Goal: Understand process/instructions: Learn how to perform a task or action

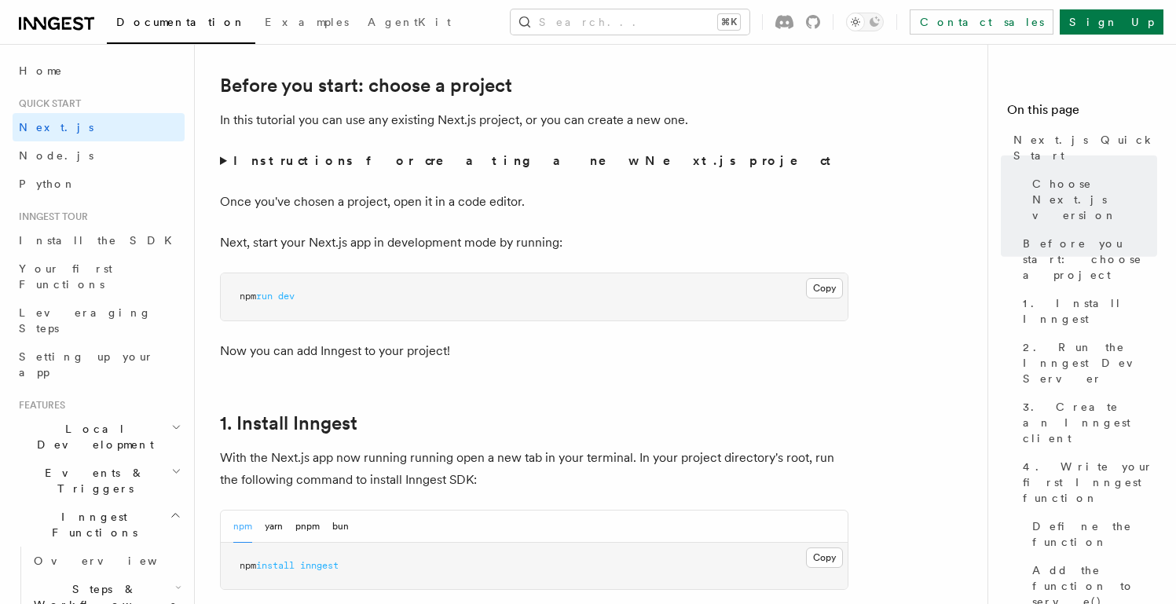
scroll to position [699, 0]
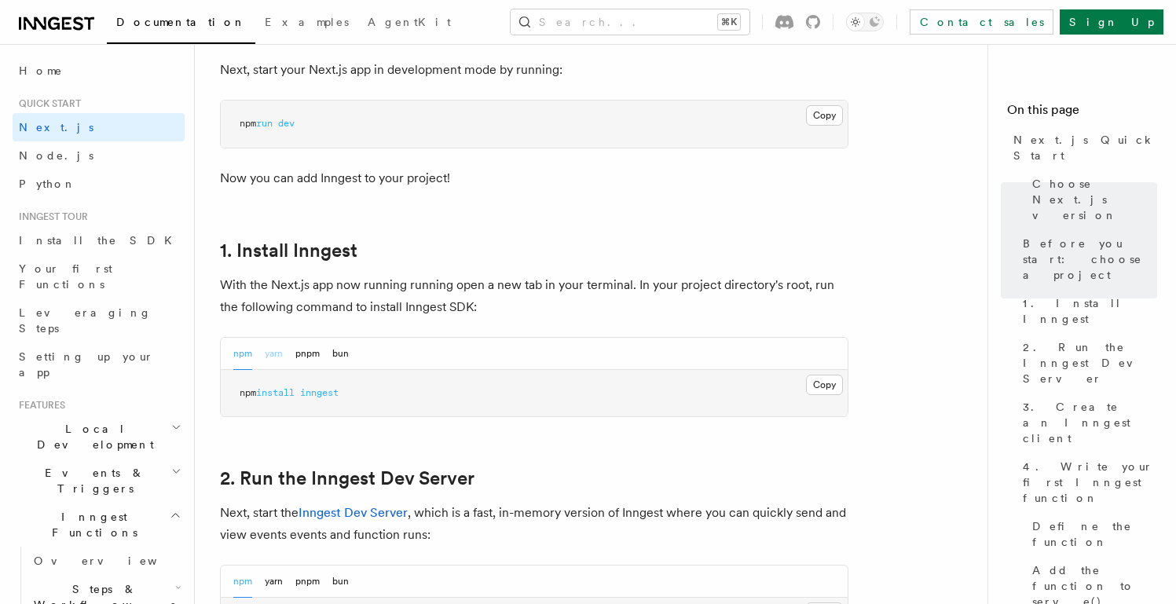
click at [282, 363] on button "yarn" at bounding box center [274, 354] width 18 height 32
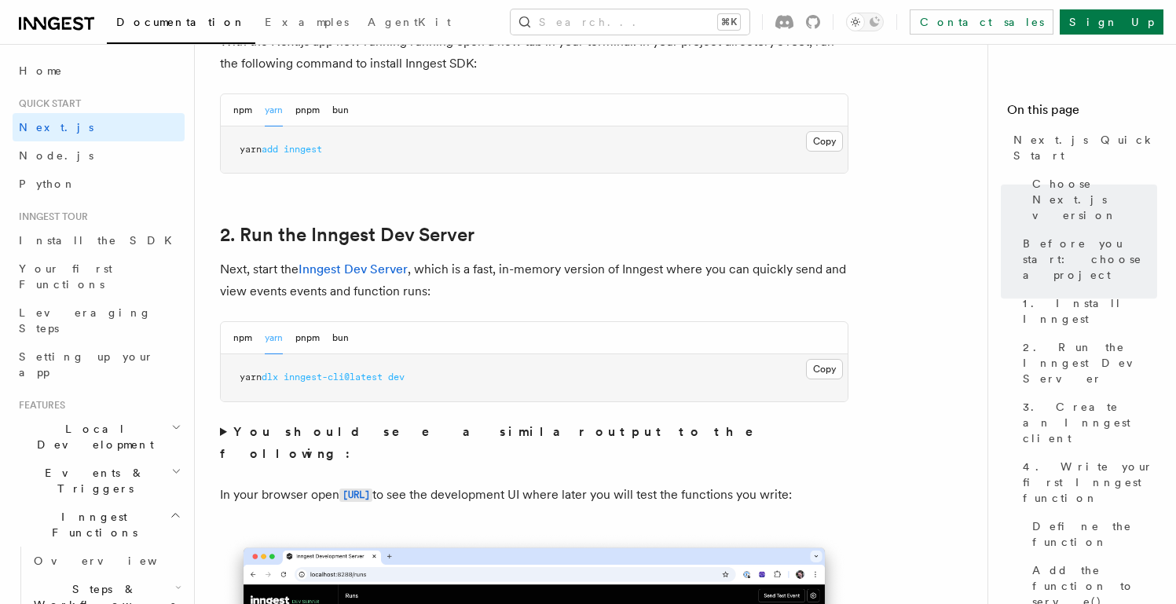
scroll to position [972, 0]
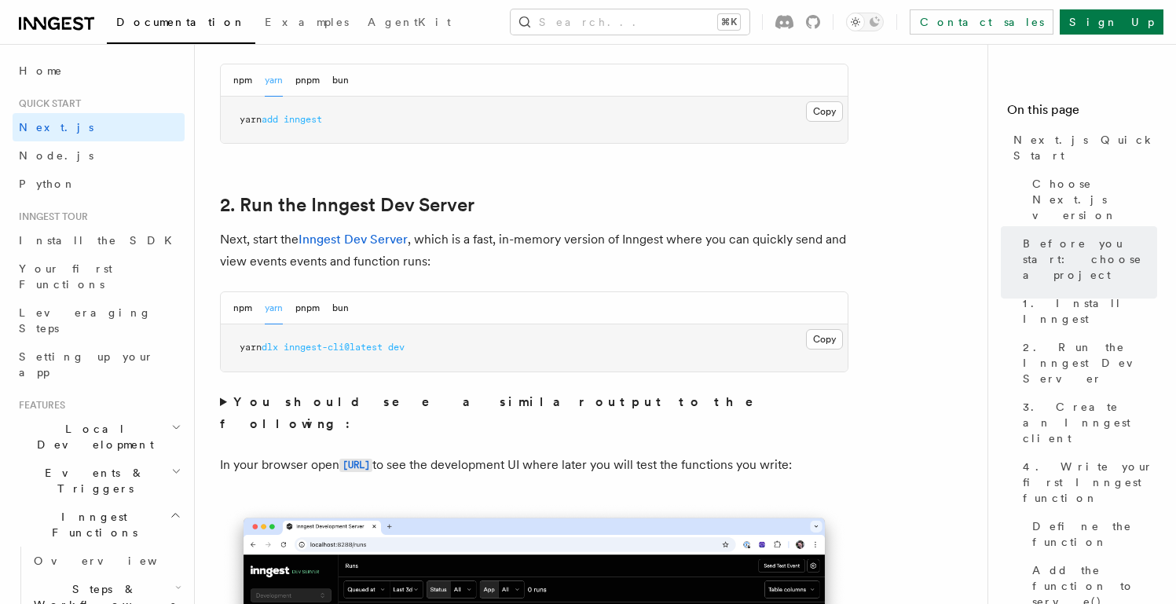
click at [313, 351] on span "inngest-cli@latest" at bounding box center [333, 347] width 99 height 11
copy div "yarn dlx inngest-cli@latest dev"
click at [248, 310] on button "npm" at bounding box center [242, 308] width 19 height 32
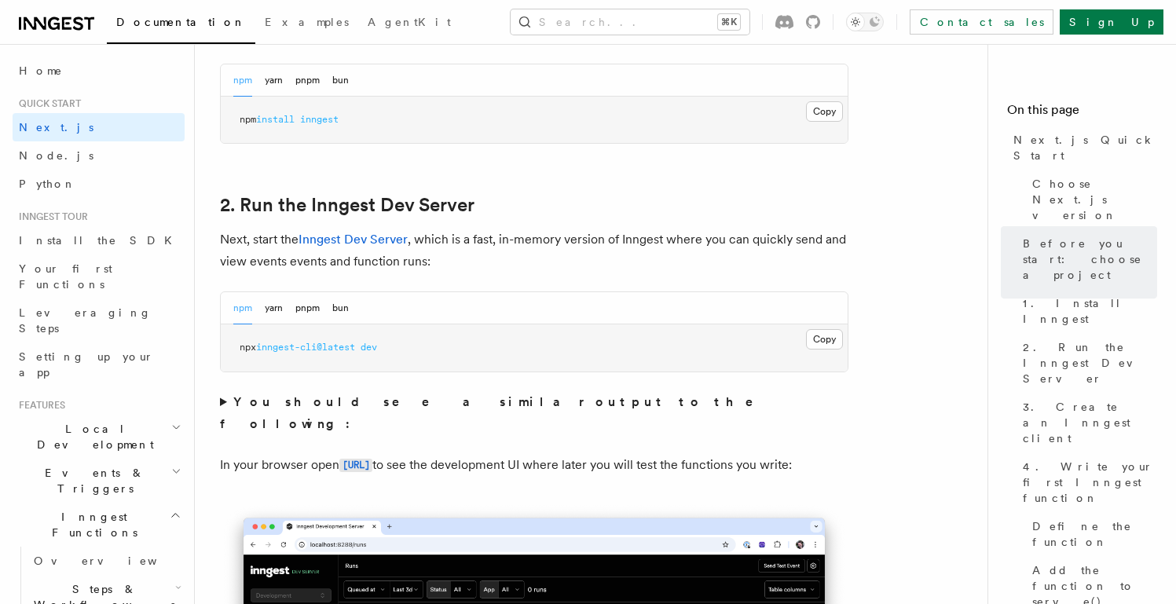
click at [300, 351] on span "inngest-cli@latest" at bounding box center [305, 347] width 99 height 11
copy div "npx inngest-cli@latest dev"
